Goal: Task Accomplishment & Management: Manage account settings

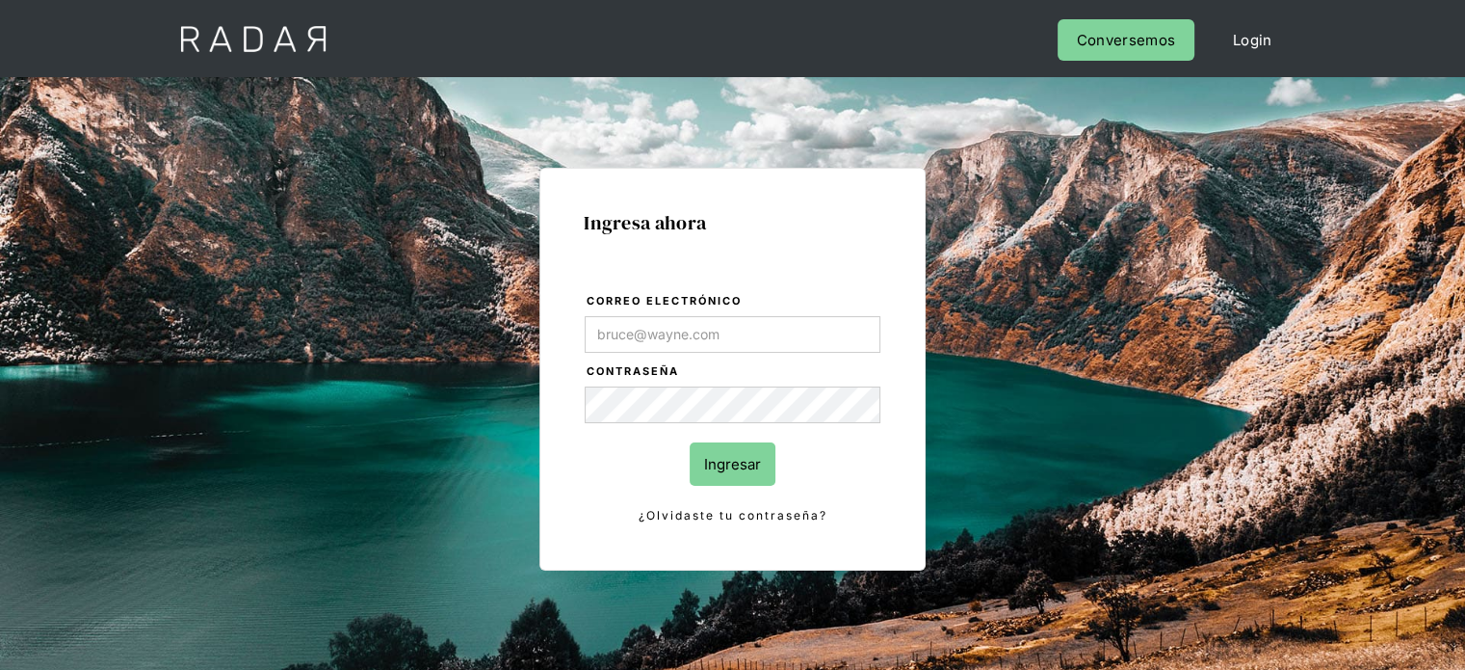
click at [674, 323] on input "Correo electrónico" at bounding box center [733, 334] width 296 height 37
click at [684, 338] on input "Correo electrónico" at bounding box center [733, 334] width 296 height 37
type input "[PERSON_NAME][EMAIL_ADDRESS][PERSON_NAME][DOMAIN_NAME]"
